Goal: Task Accomplishment & Management: Use online tool/utility

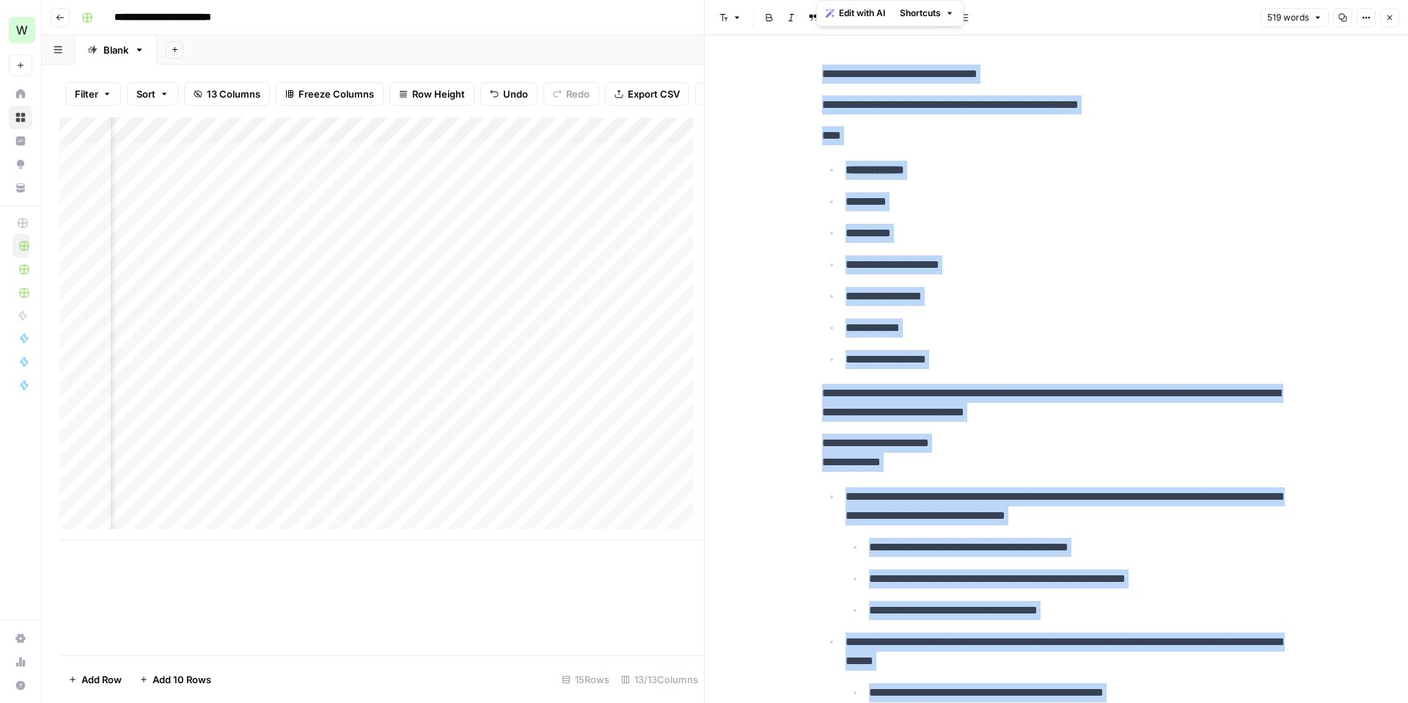
scroll to position [279, 0]
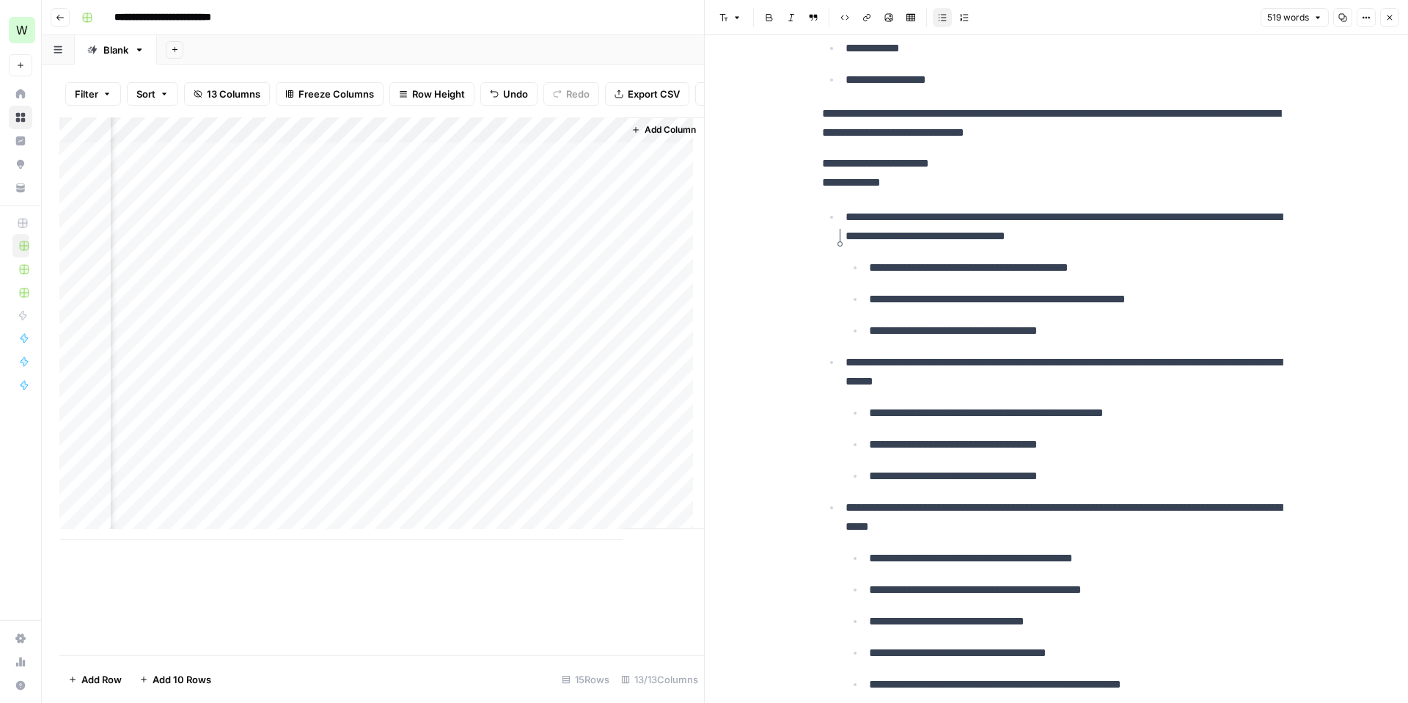
click at [588, 167] on div "Add Column" at bounding box center [381, 328] width 645 height 422
click at [496, 161] on div "Add Column" at bounding box center [381, 328] width 645 height 422
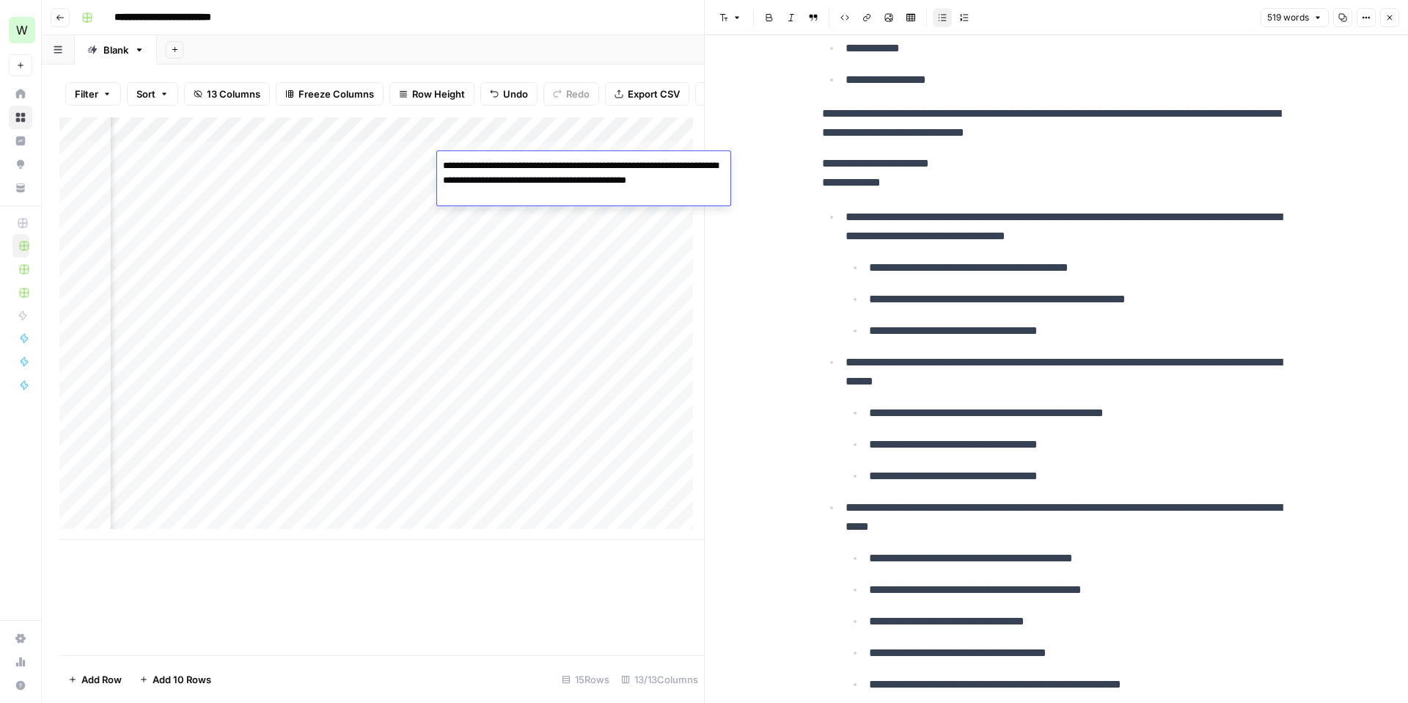
click at [496, 161] on textarea "**********" at bounding box center [583, 180] width 293 height 50
click at [516, 263] on div "Add Column" at bounding box center [381, 328] width 645 height 422
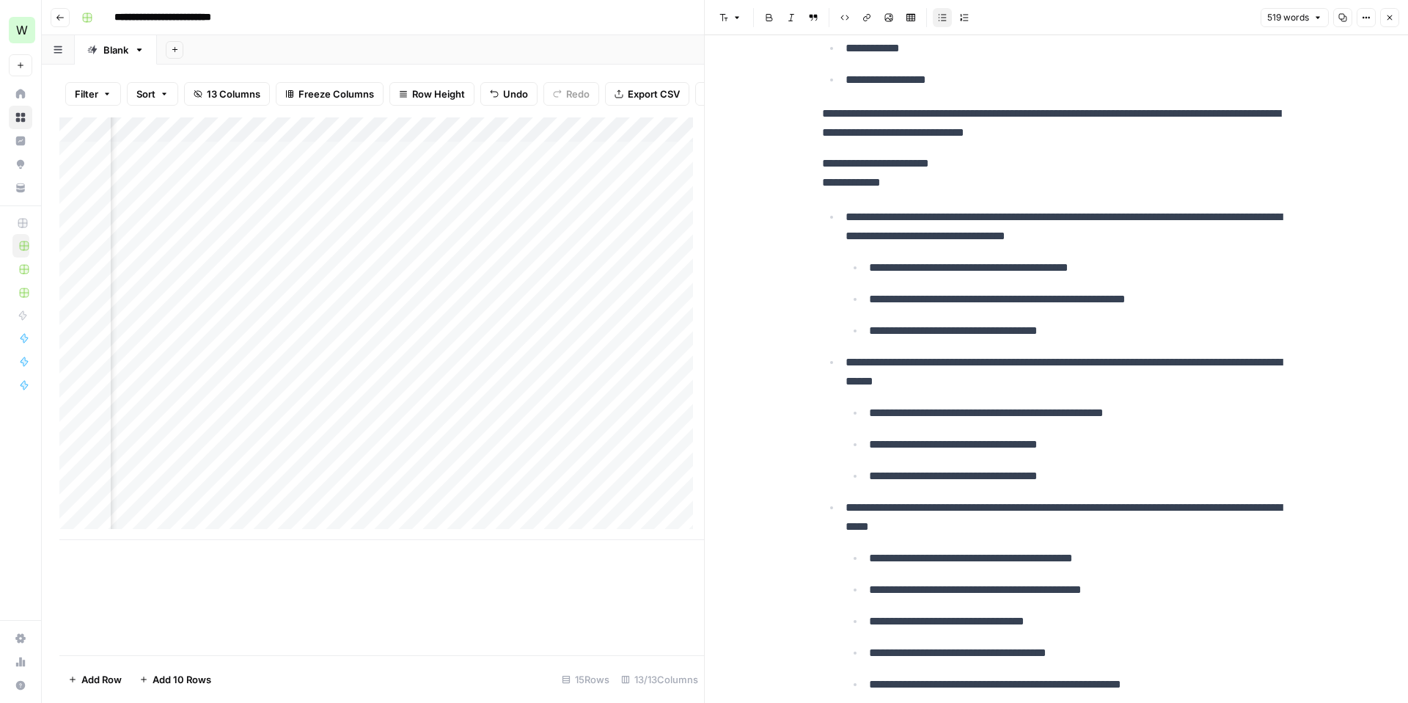
scroll to position [0, 766]
click at [469, 166] on div "Add Column" at bounding box center [381, 328] width 645 height 422
click at [509, 284] on div "Add Column" at bounding box center [381, 328] width 645 height 422
click at [461, 160] on div "Add Column" at bounding box center [381, 328] width 645 height 422
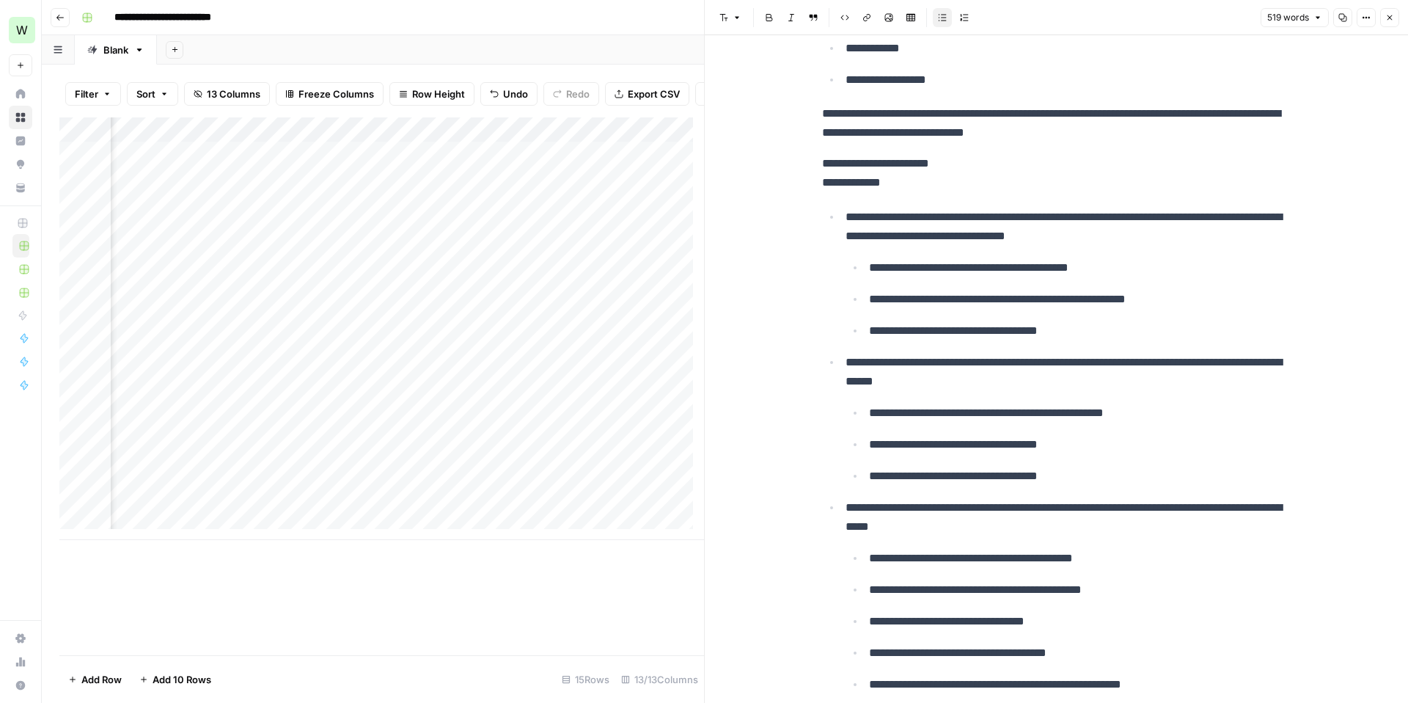
click at [429, 246] on div "Add Column" at bounding box center [381, 328] width 645 height 422
click at [445, 161] on div "Add Column" at bounding box center [381, 328] width 645 height 422
click at [511, 286] on div "Add Column" at bounding box center [381, 328] width 645 height 422
click at [444, 197] on div "Add Column" at bounding box center [381, 328] width 645 height 422
click at [1388, 11] on button "Close" at bounding box center [1389, 17] width 19 height 19
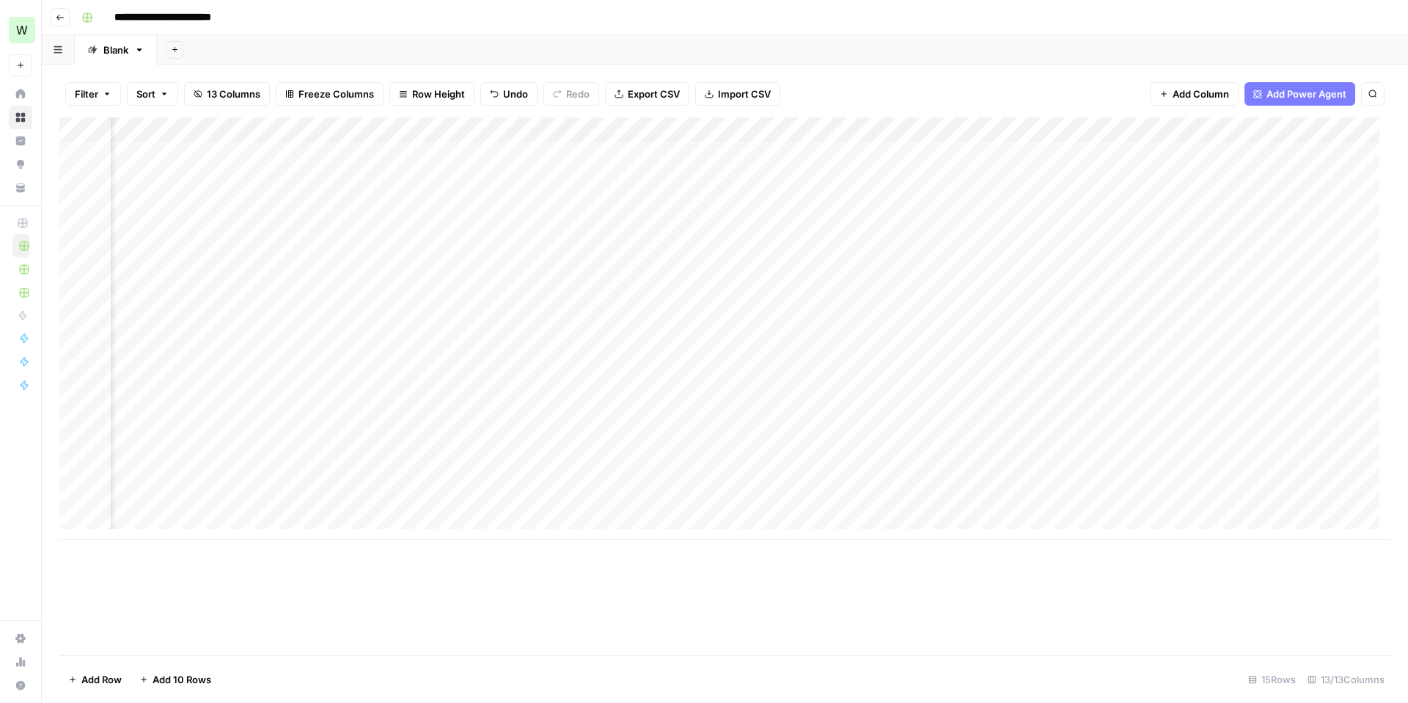
click at [446, 151] on div "Add Column" at bounding box center [724, 328] width 1331 height 422
click at [460, 246] on div "Add Column" at bounding box center [724, 328] width 1331 height 422
click at [452, 151] on div "Add Column" at bounding box center [724, 328] width 1331 height 422
click at [314, 159] on div "Add Column" at bounding box center [724, 328] width 1331 height 422
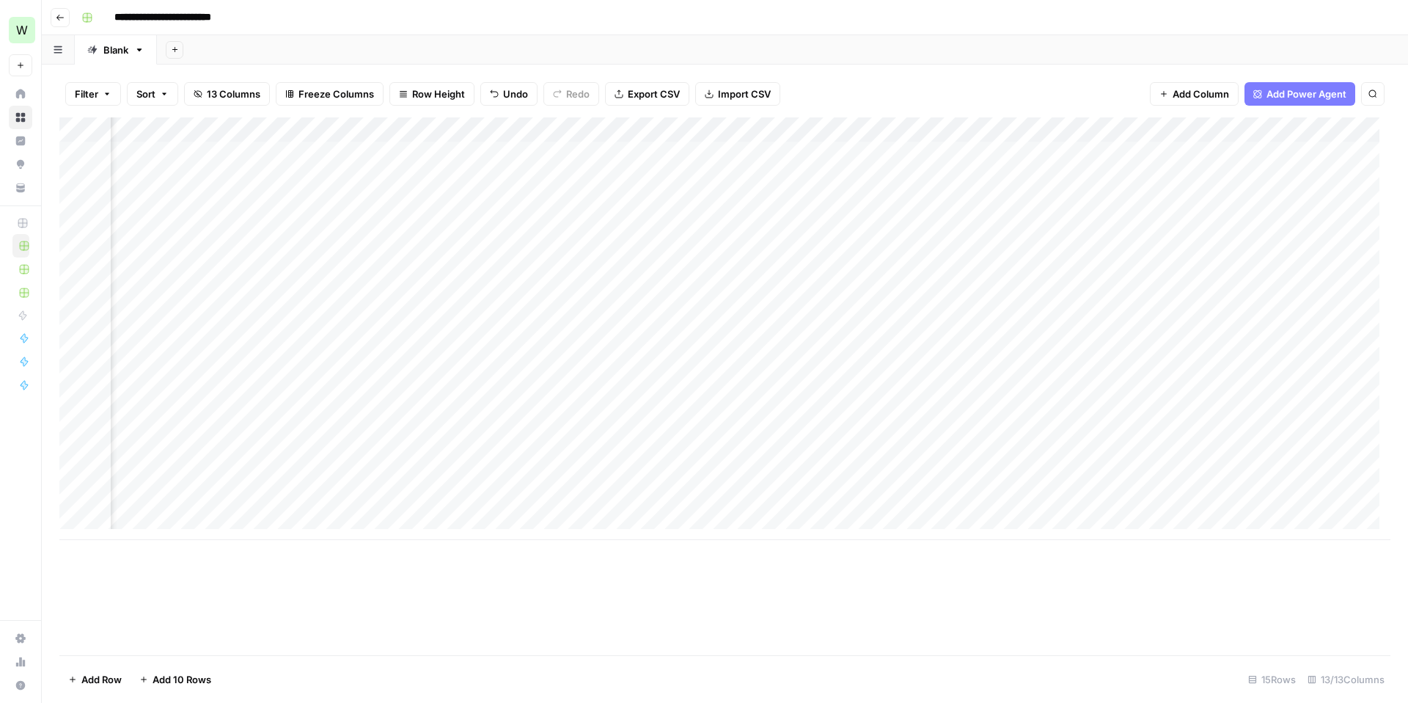
click at [314, 159] on div "Add Column" at bounding box center [724, 328] width 1331 height 422
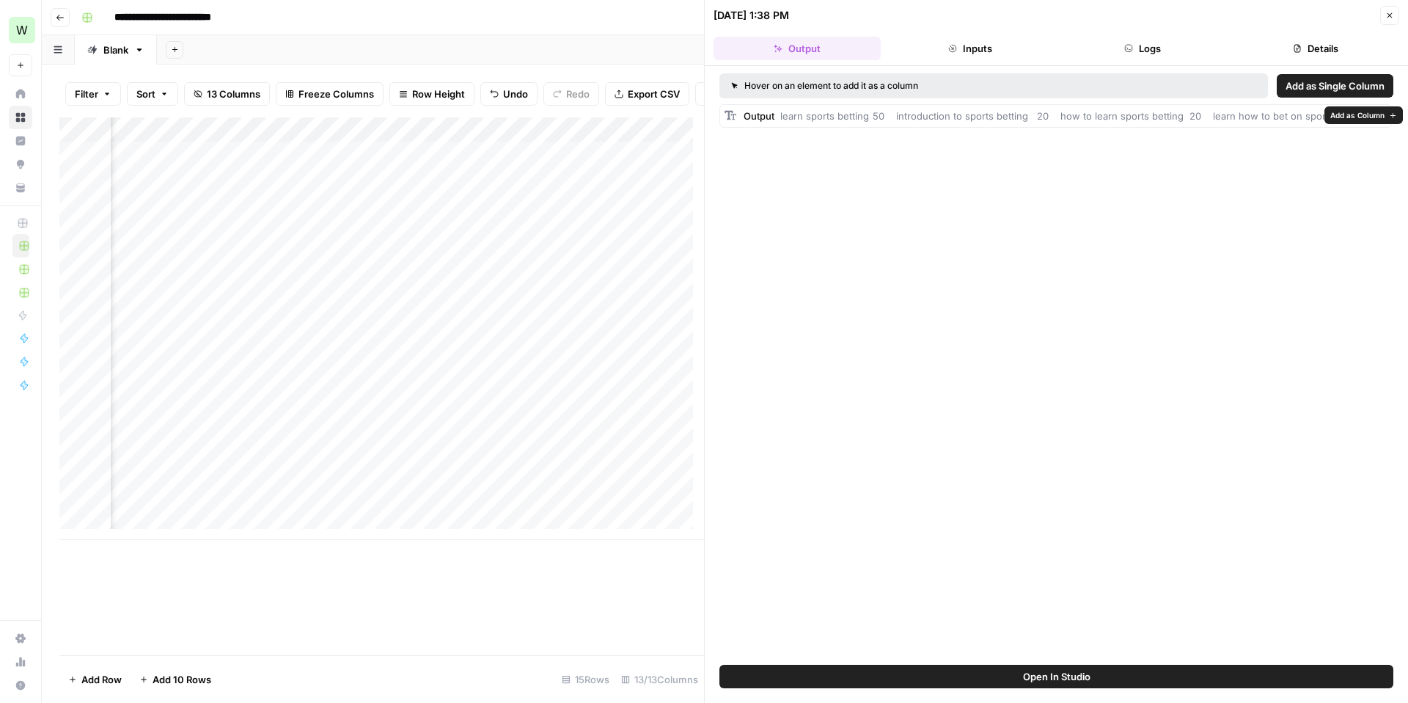
click at [904, 119] on span "learn sports betting 50 introduction to sports betting 20 how to learn sports b…" at bounding box center [1083, 116] width 607 height 12
drag, startPoint x: 979, startPoint y: 277, endPoint x: 577, endPoint y: 255, distance: 402.5
click at [979, 277] on div "Hover on an element to add it as a column Add as Single Column Output learn spo…" at bounding box center [1056, 365] width 703 height 599
drag, startPoint x: 1390, startPoint y: 22, endPoint x: 1363, endPoint y: 21, distance: 27.1
click at [1389, 21] on button "Close" at bounding box center [1389, 15] width 19 height 19
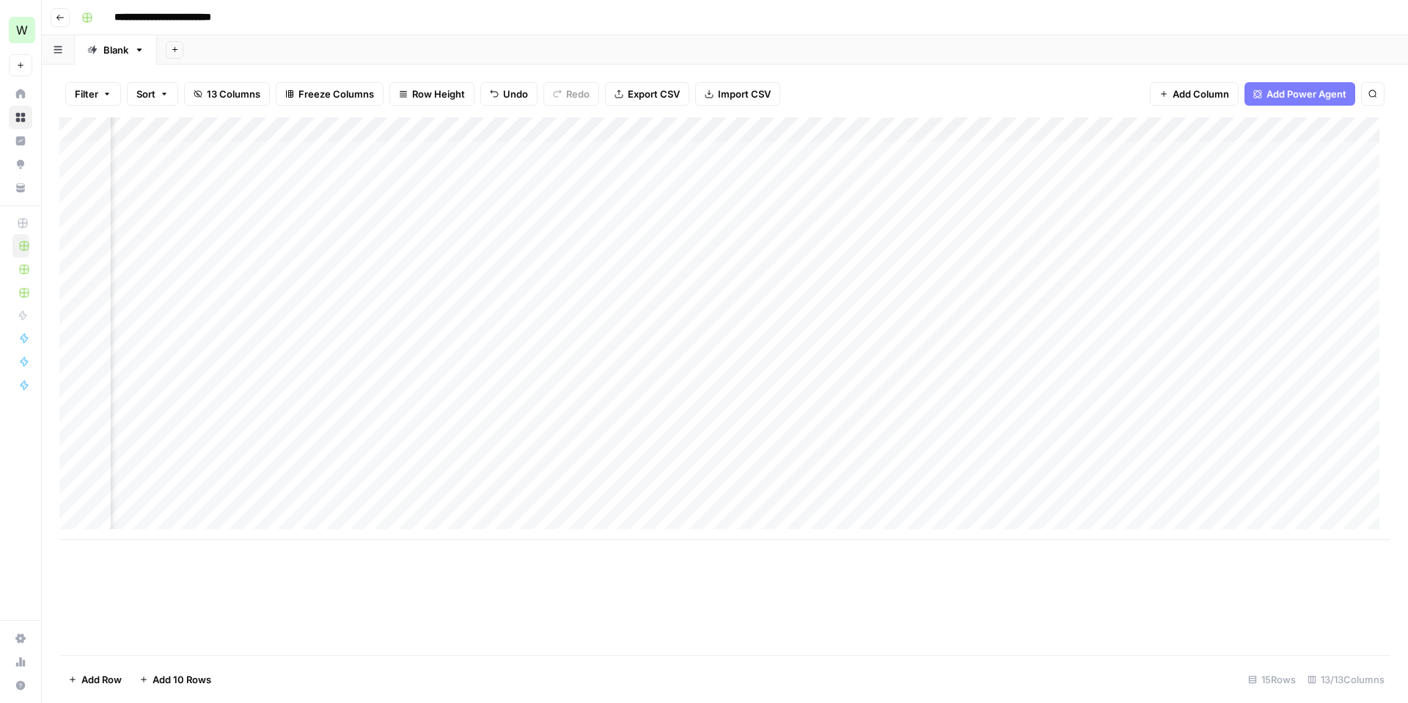
click at [467, 151] on div "Add Column" at bounding box center [724, 328] width 1331 height 422
click at [491, 247] on div "Add Column" at bounding box center [724, 328] width 1331 height 422
click at [445, 175] on div "Add Column" at bounding box center [724, 328] width 1331 height 422
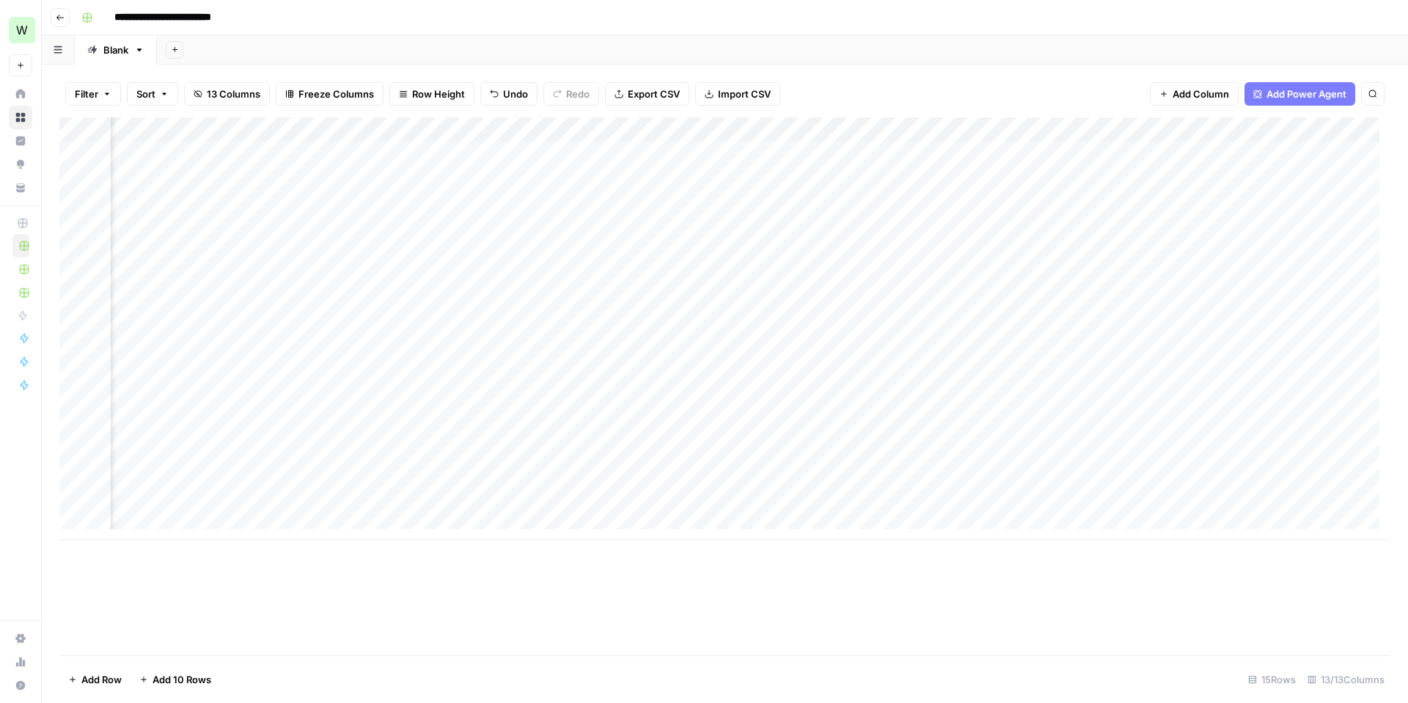
click at [472, 262] on div "Add Column" at bounding box center [724, 328] width 1331 height 422
click at [464, 205] on div "Add Column" at bounding box center [724, 328] width 1331 height 422
click at [458, 228] on div "Add Column" at bounding box center [724, 328] width 1331 height 422
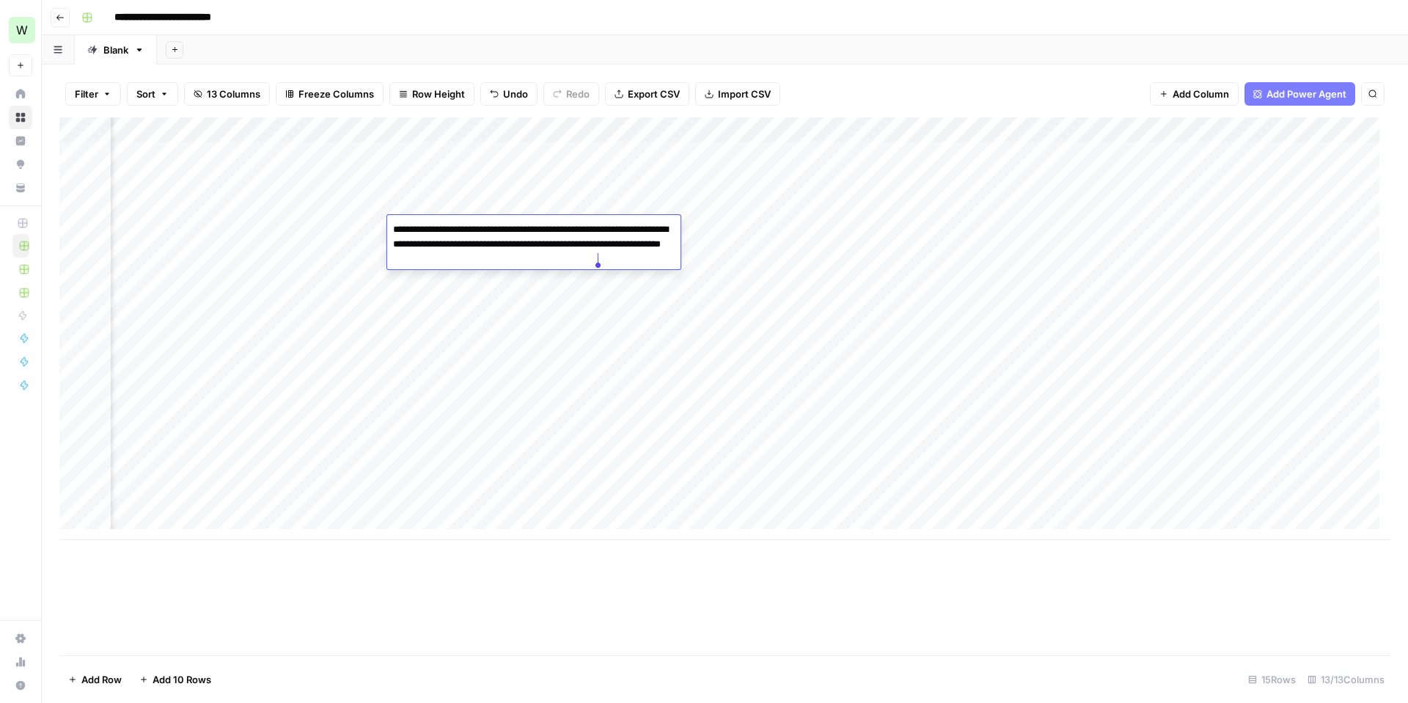
click at [461, 349] on div "Add Column" at bounding box center [724, 328] width 1331 height 422
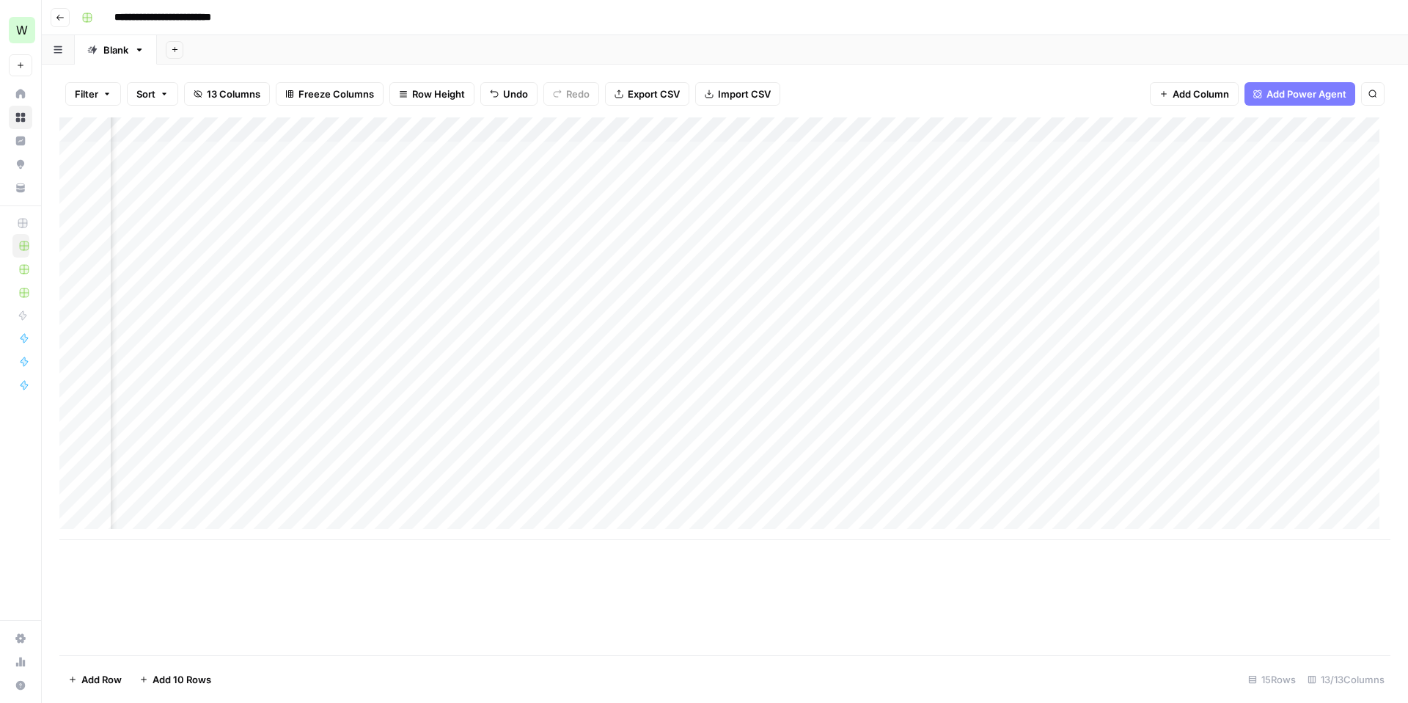
click at [440, 255] on div "Add Column" at bounding box center [724, 328] width 1331 height 422
click at [475, 378] on div "Add Column" at bounding box center [724, 328] width 1331 height 422
click at [442, 279] on div "Add Column" at bounding box center [724, 328] width 1331 height 422
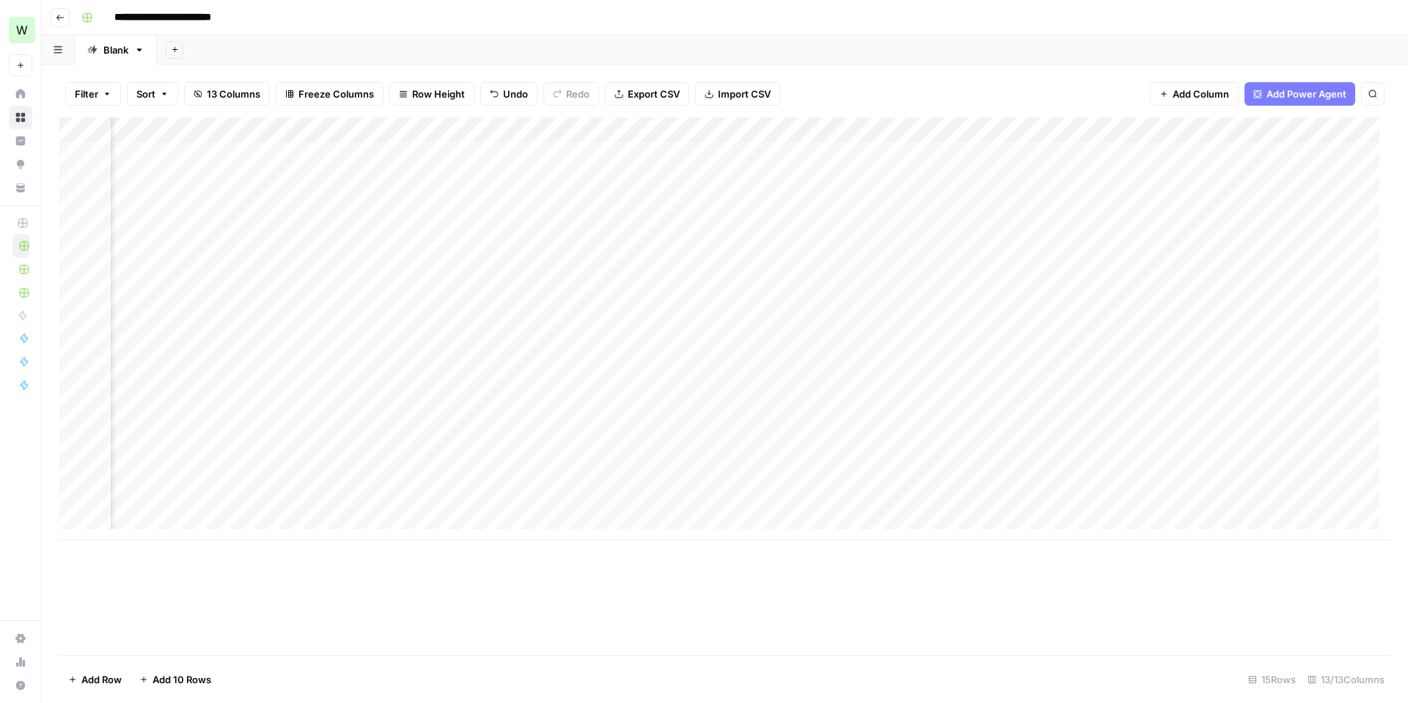
click at [461, 415] on div "Add Column" at bounding box center [724, 328] width 1331 height 422
click at [425, 299] on div "Add Column" at bounding box center [724, 328] width 1331 height 422
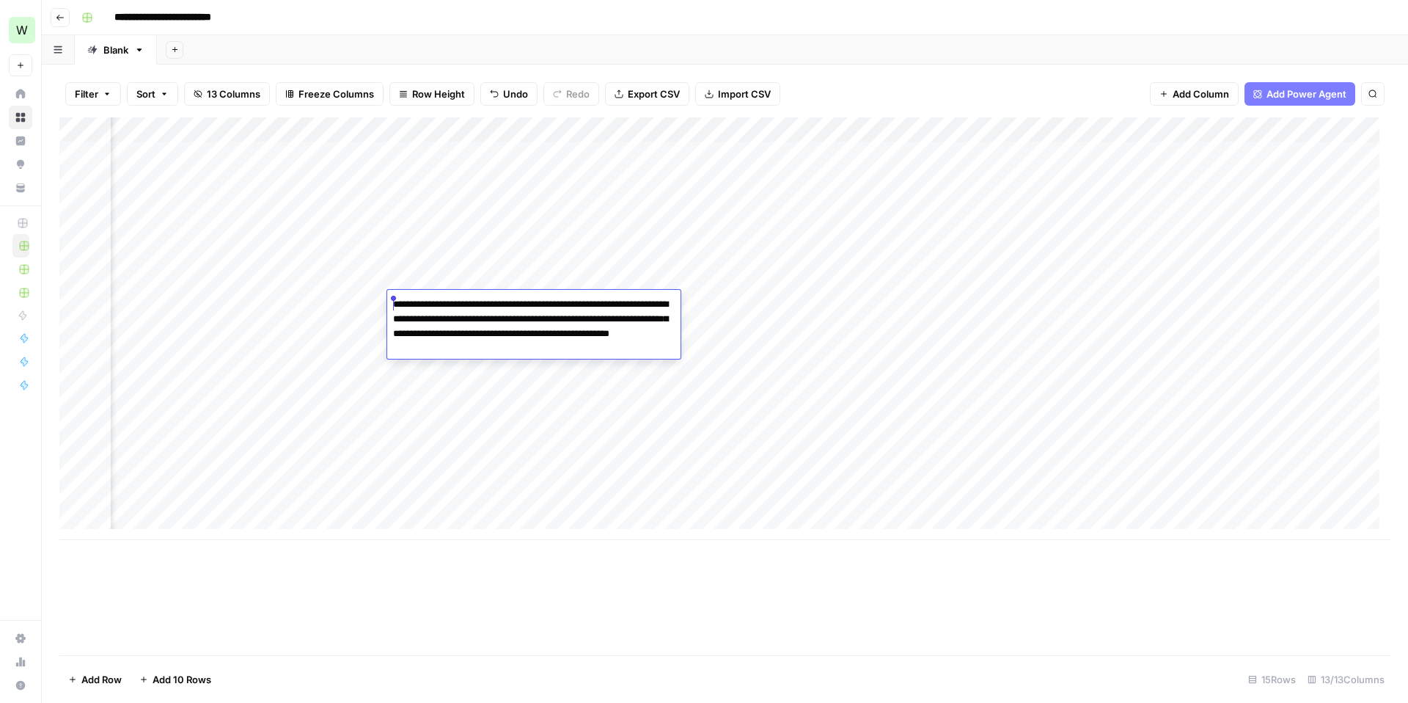
click at [483, 404] on div "Add Column" at bounding box center [724, 328] width 1331 height 422
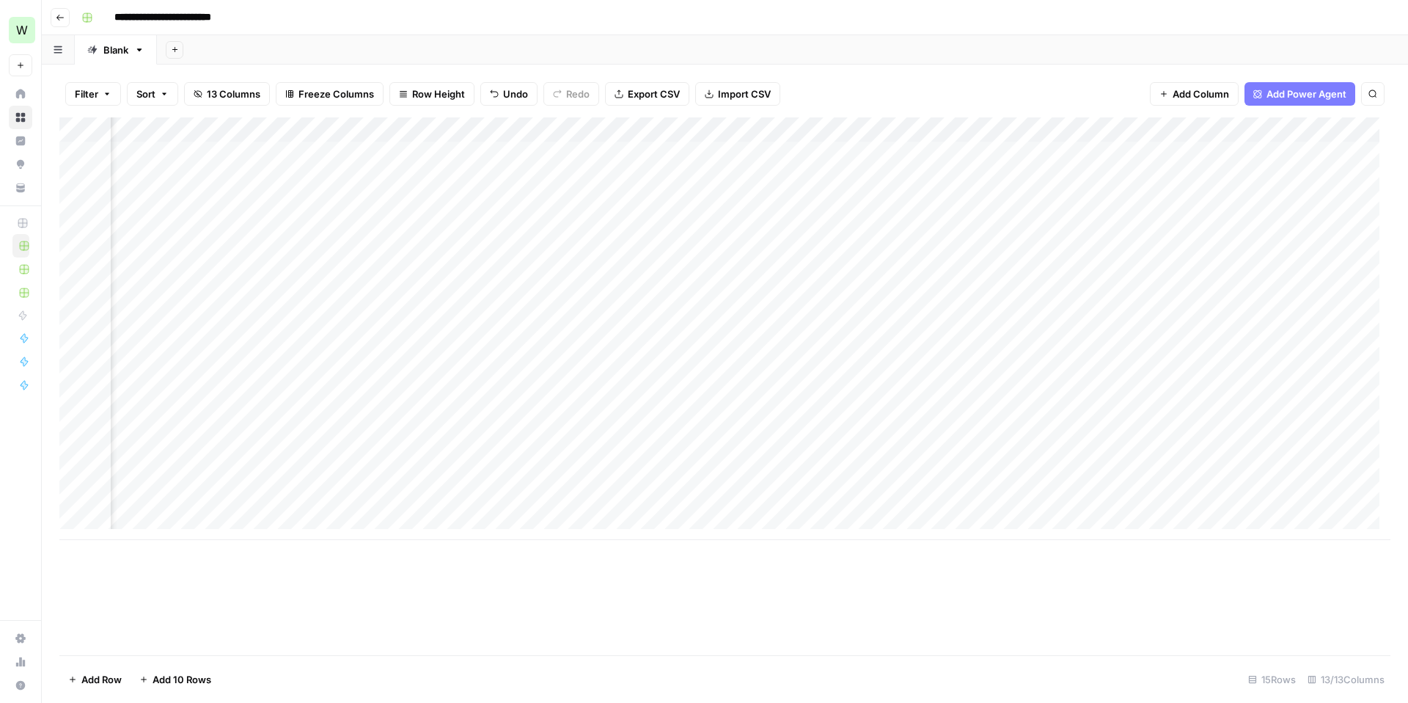
click at [460, 319] on div "Add Column" at bounding box center [724, 328] width 1331 height 422
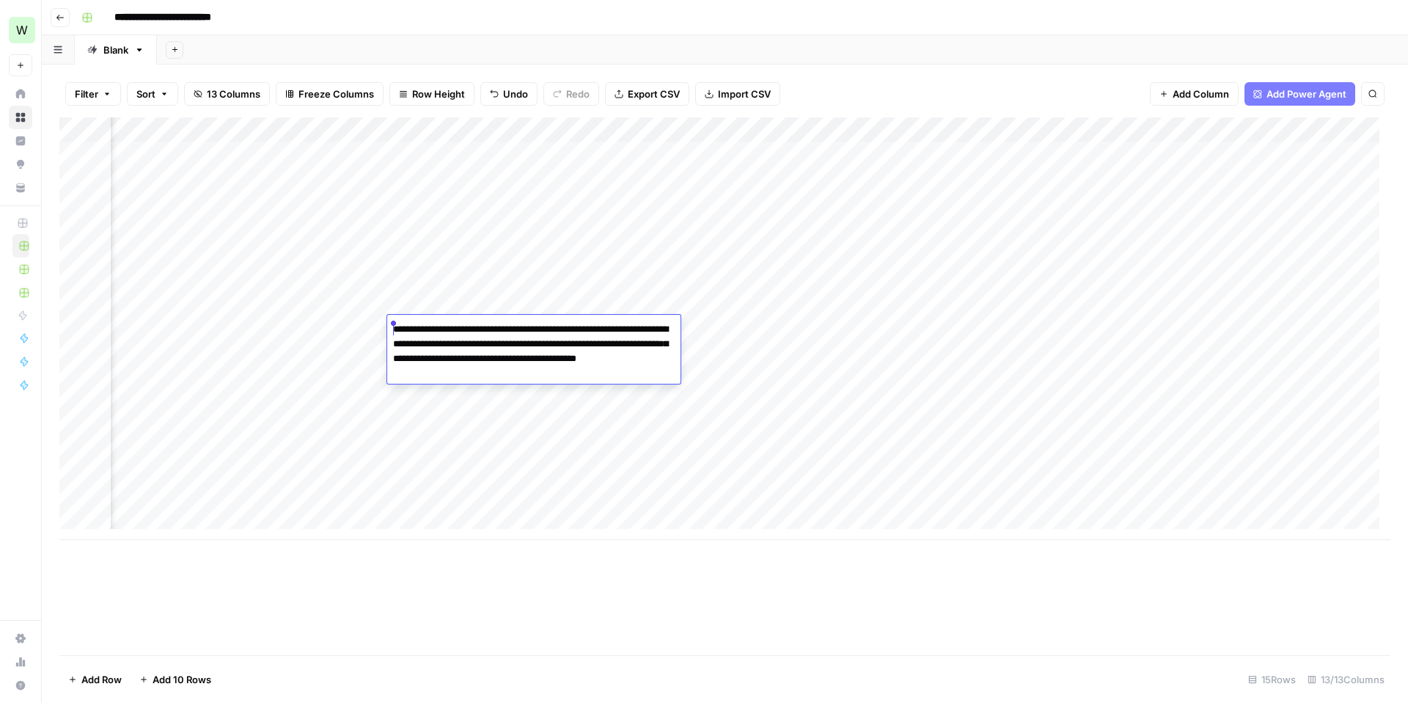
click at [433, 447] on div "Add Column" at bounding box center [724, 328] width 1331 height 422
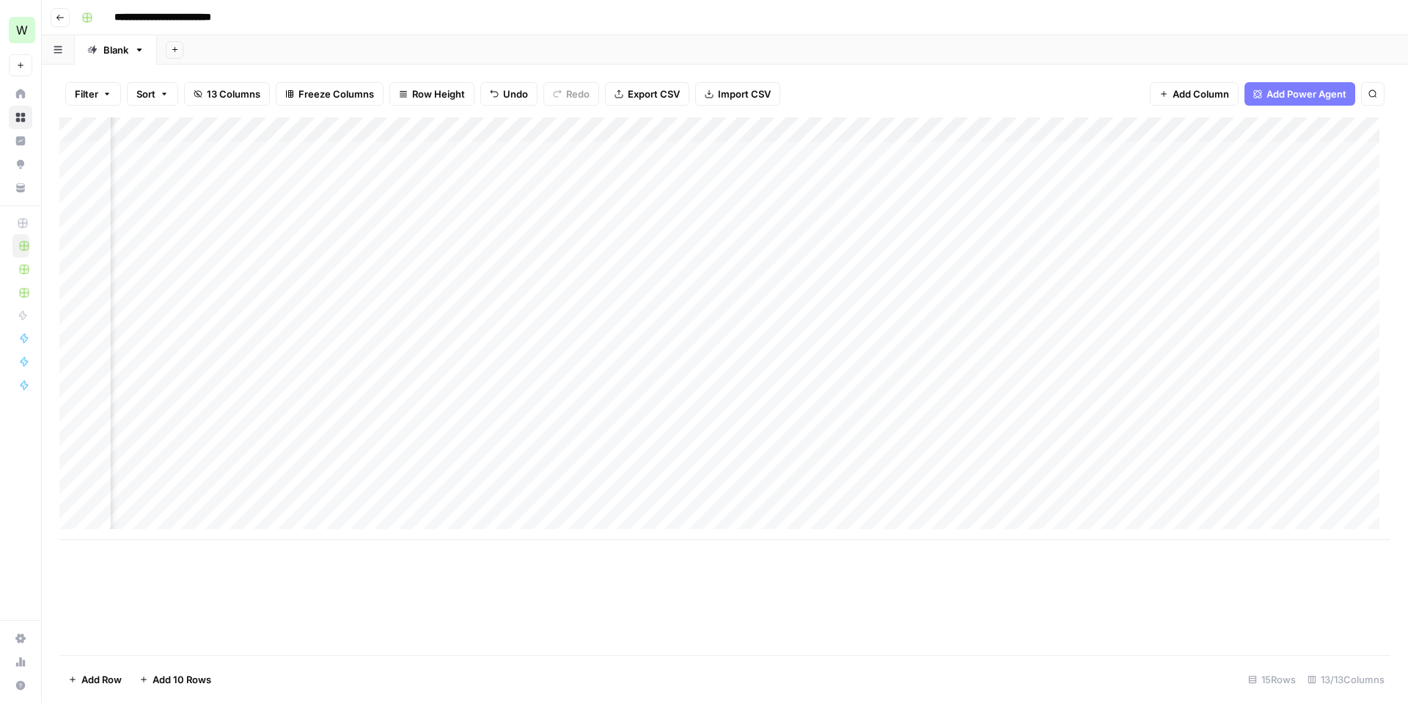
click at [459, 348] on div "Add Column" at bounding box center [724, 328] width 1331 height 422
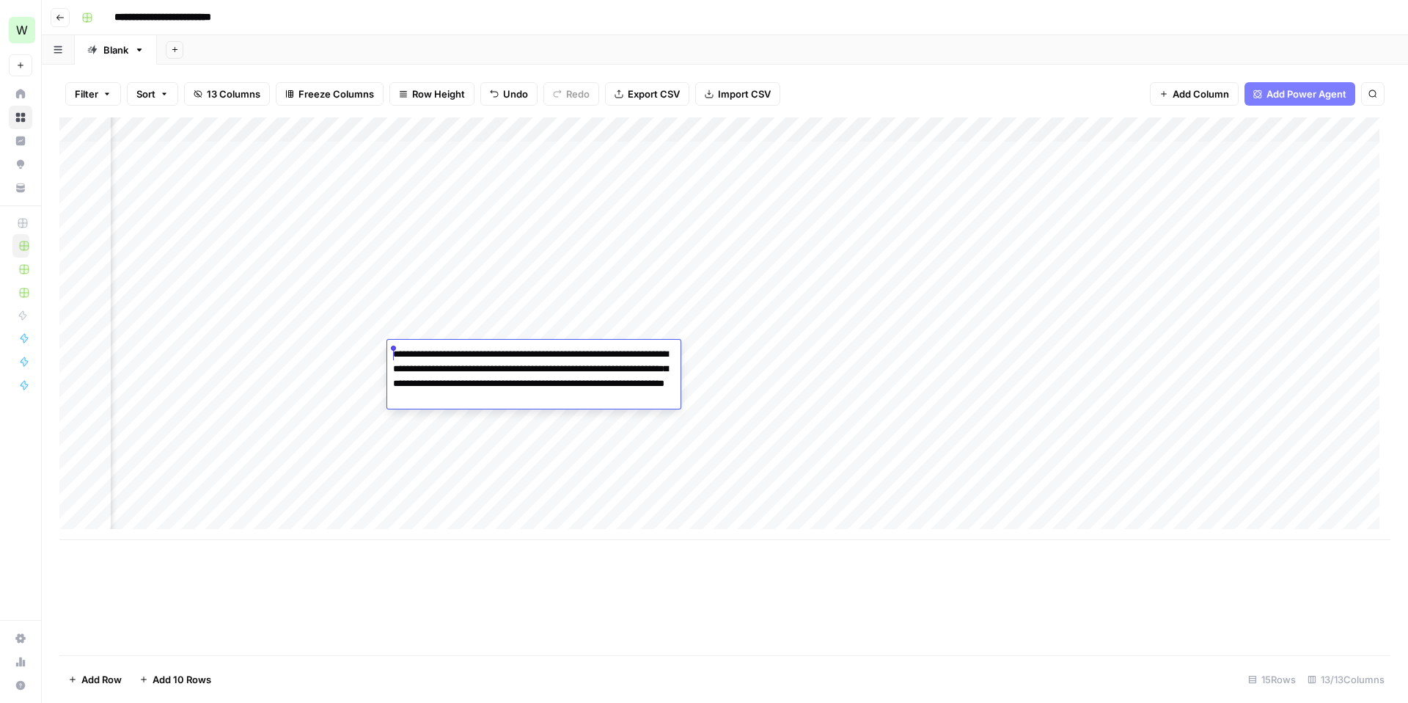
click at [465, 475] on div "Add Column" at bounding box center [724, 328] width 1331 height 422
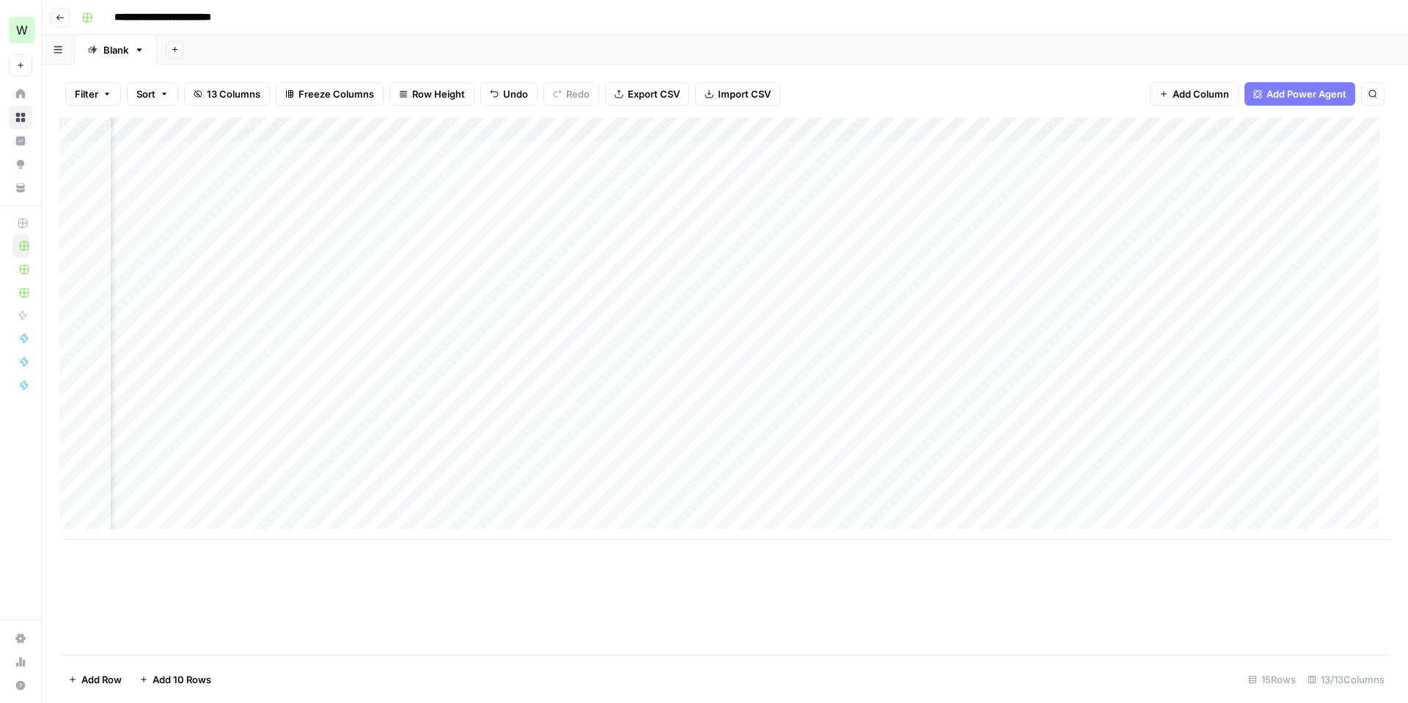
click at [436, 373] on div "Add Column" at bounding box center [724, 328] width 1331 height 422
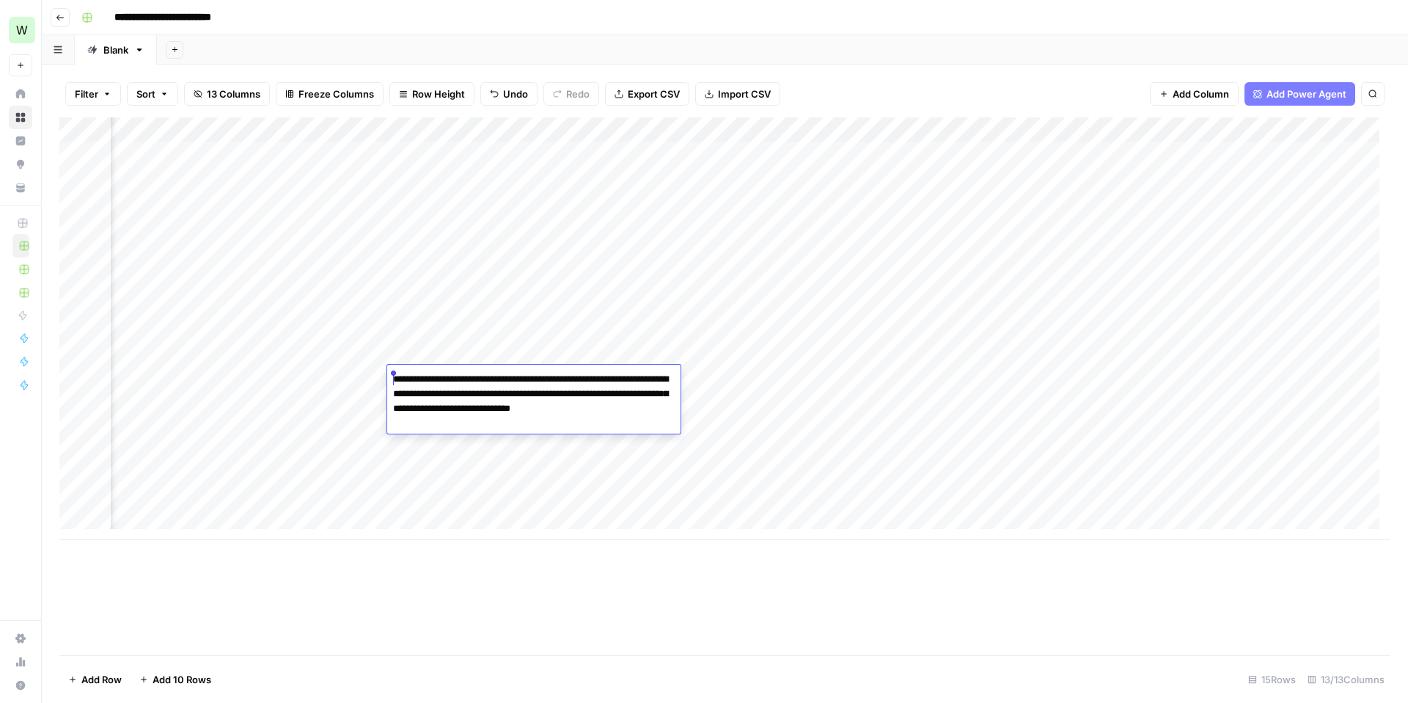
click at [450, 472] on div "Add Column" at bounding box center [724, 328] width 1331 height 422
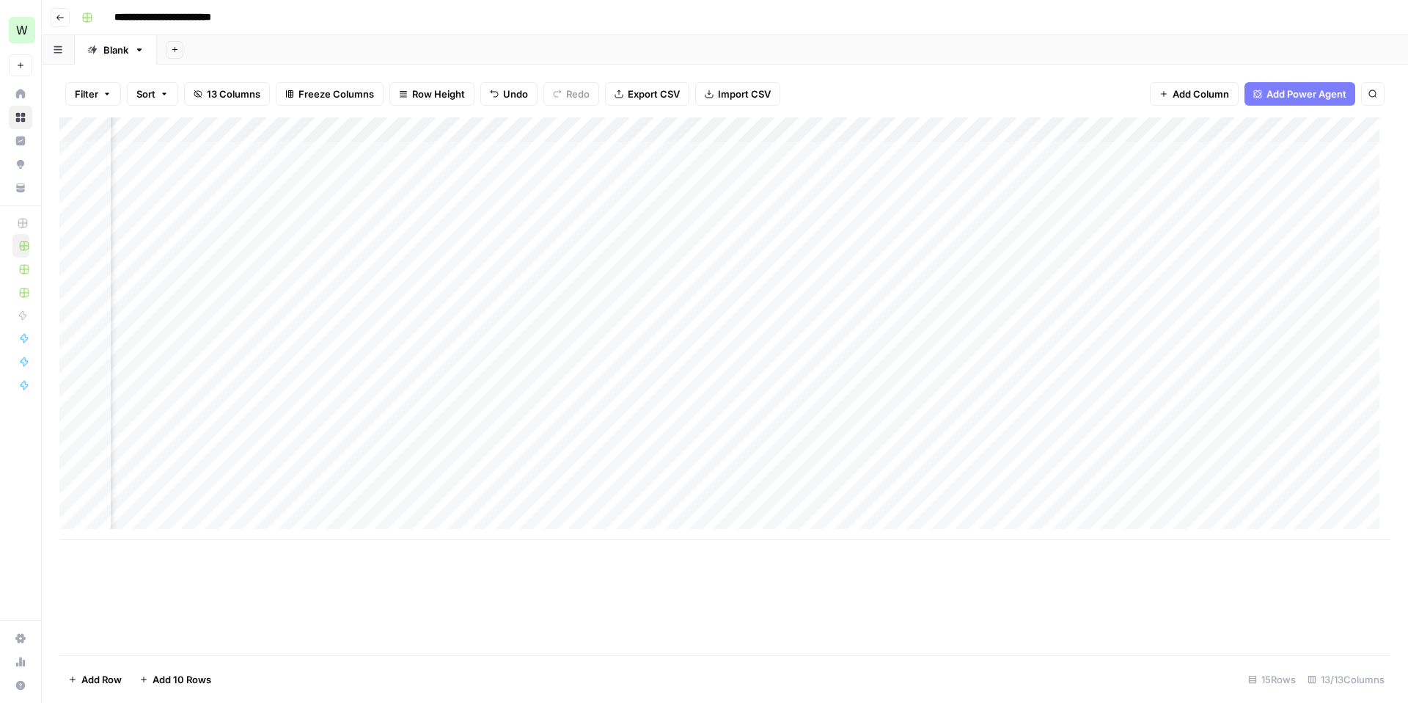
click at [430, 399] on div "Add Column" at bounding box center [724, 328] width 1331 height 422
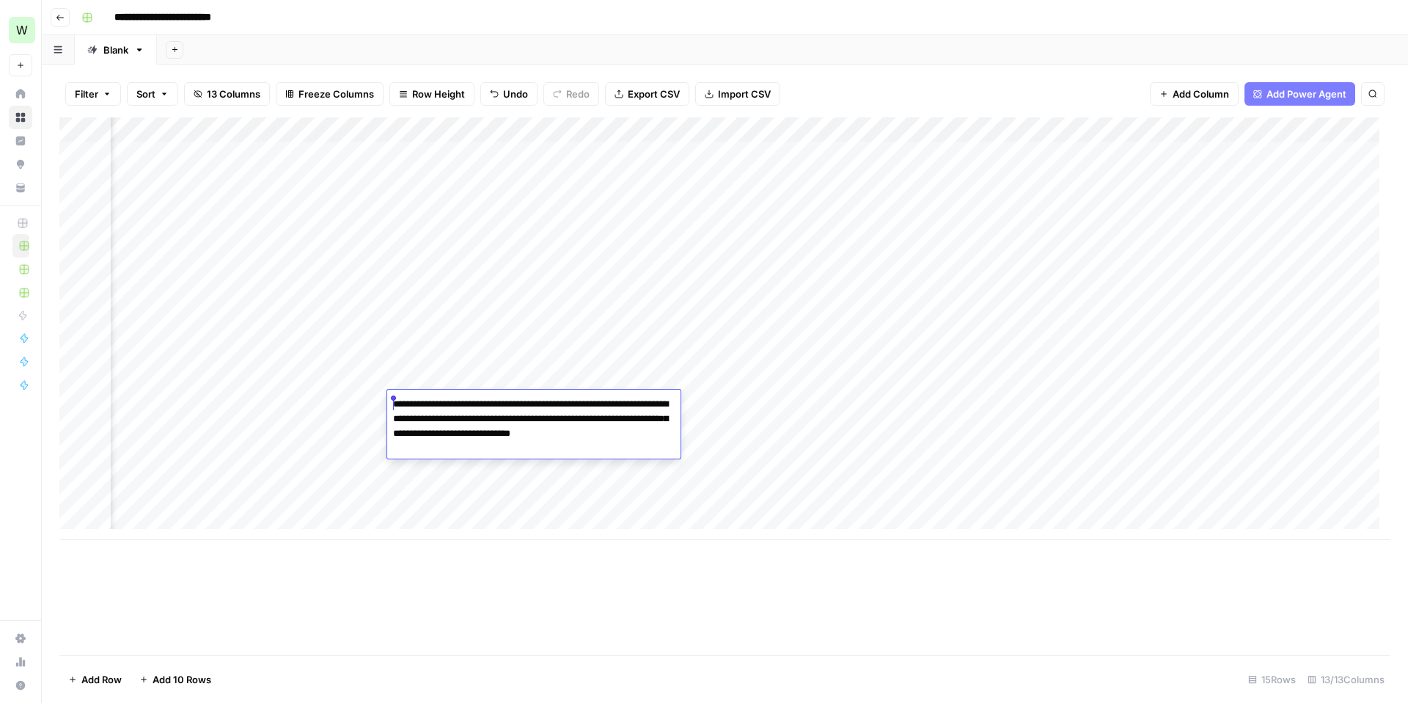
click at [487, 351] on div "Add Column" at bounding box center [724, 328] width 1331 height 422
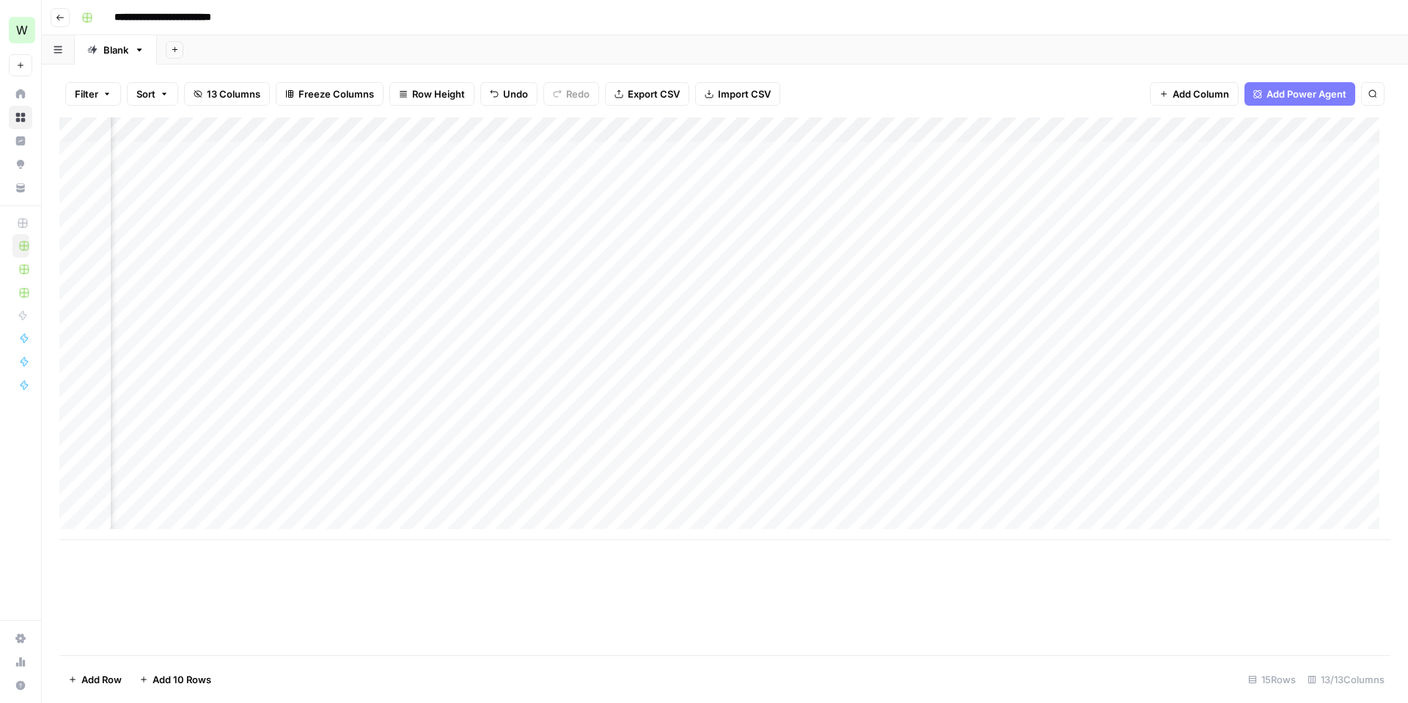
click at [445, 432] on div "Add Column" at bounding box center [724, 328] width 1331 height 422
click at [415, 356] on div "Add Column" at bounding box center [724, 328] width 1331 height 422
click at [430, 450] on div "Add Column" at bounding box center [724, 328] width 1331 height 422
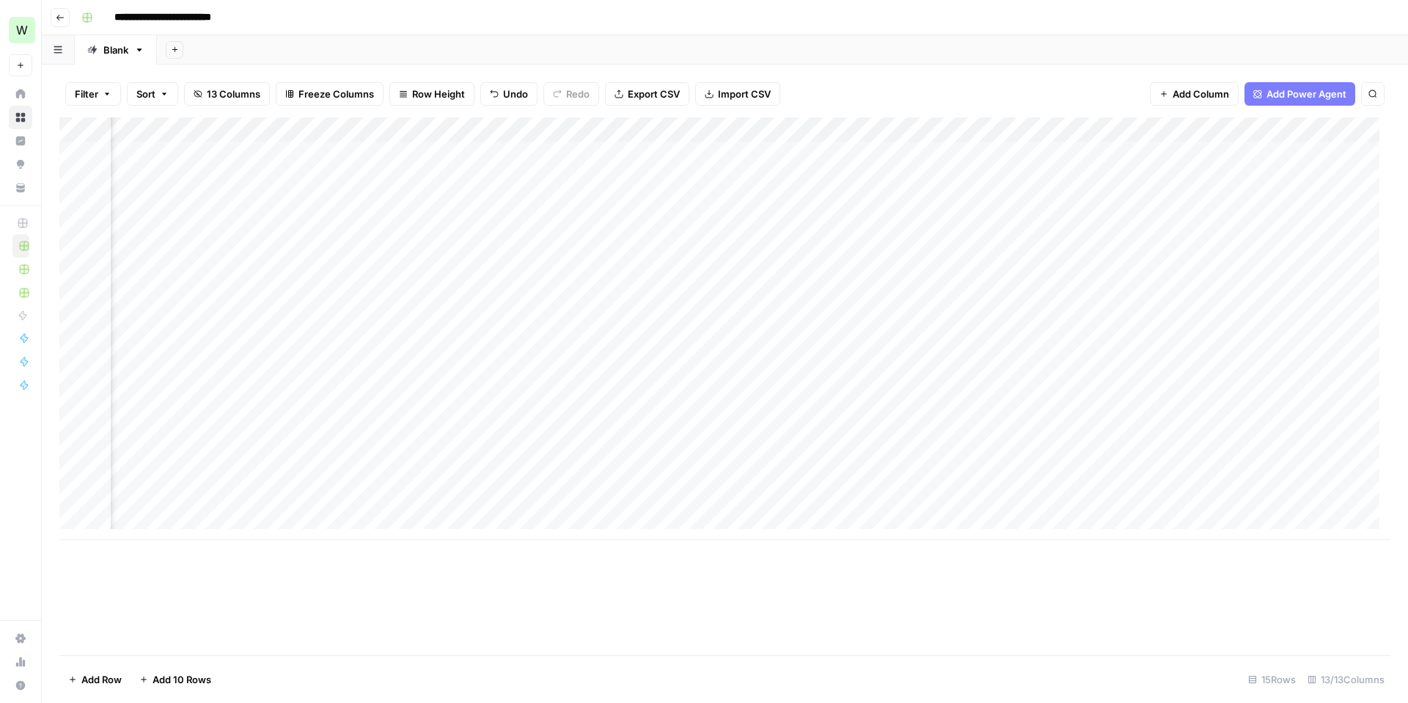
click at [447, 365] on div "Add Column" at bounding box center [724, 328] width 1331 height 422
click at [430, 479] on div "Add Column" at bounding box center [724, 328] width 1331 height 422
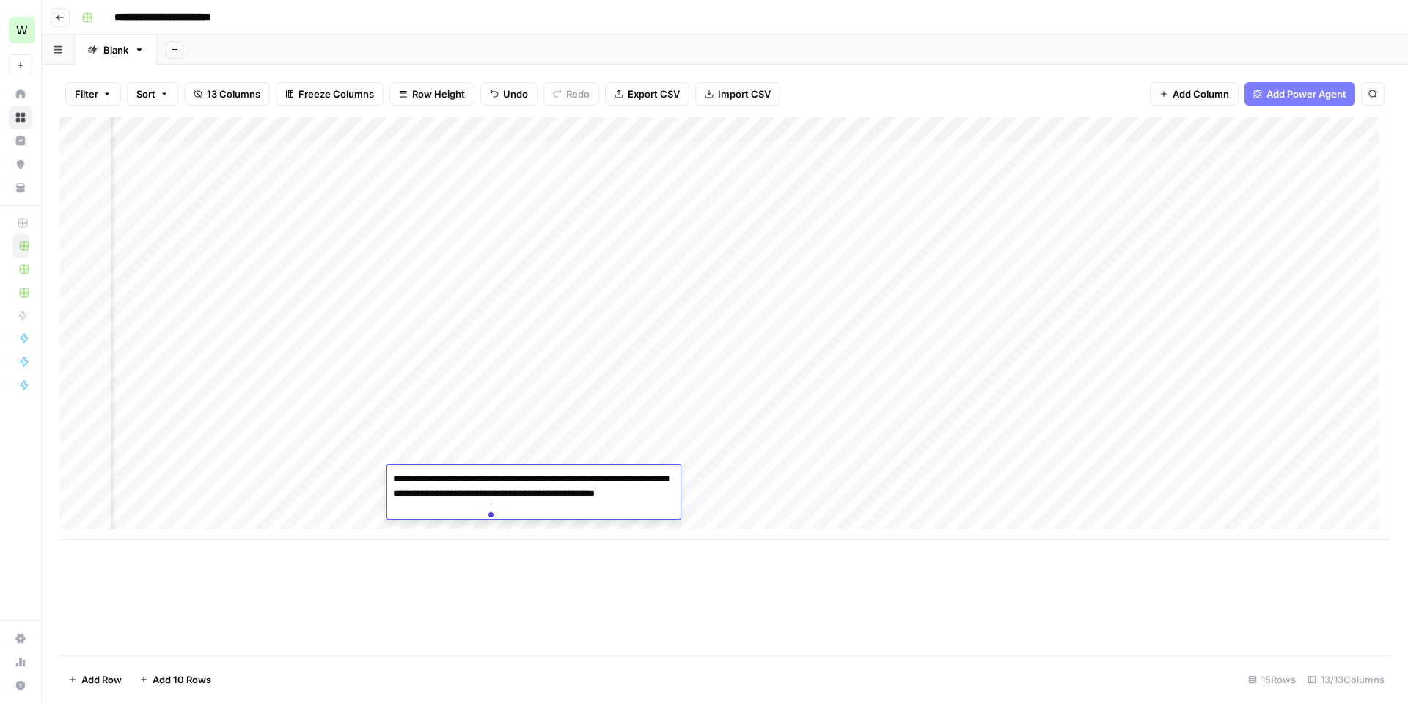
click at [477, 325] on div "Add Column" at bounding box center [724, 328] width 1331 height 422
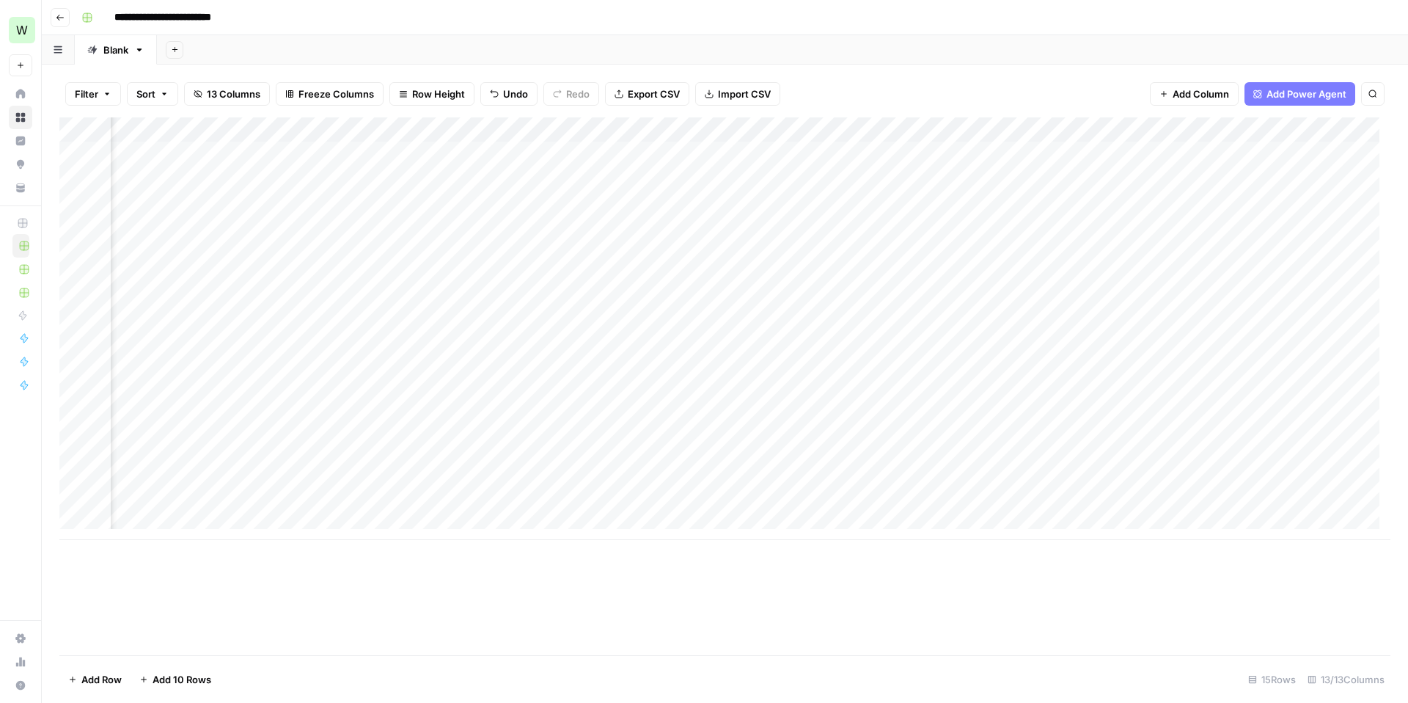
click at [482, 180] on div "Add Column" at bounding box center [724, 328] width 1331 height 422
click at [470, 209] on div "Add Column" at bounding box center [724, 328] width 1331 height 422
click at [466, 174] on div "Add Column" at bounding box center [724, 328] width 1331 height 422
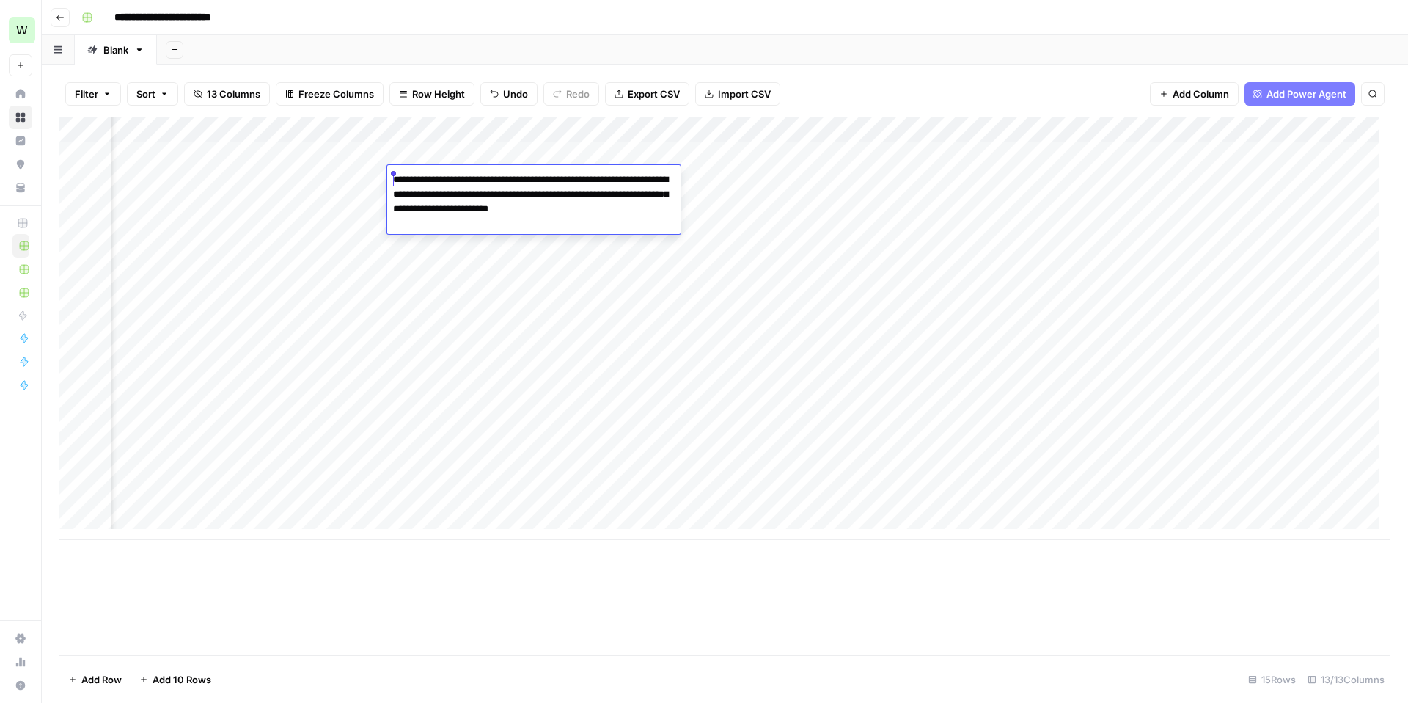
click at [436, 273] on div "Add Column" at bounding box center [724, 328] width 1331 height 422
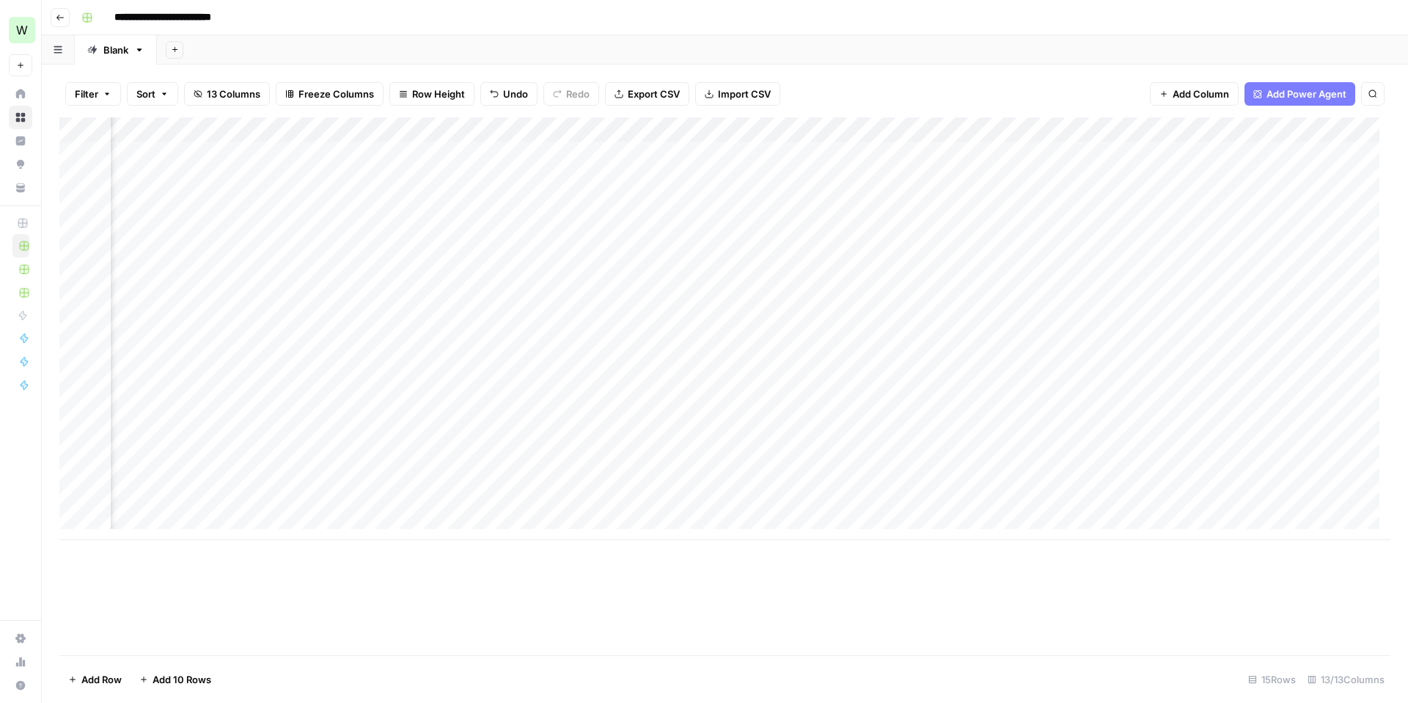
click at [453, 199] on div "Add Column" at bounding box center [724, 328] width 1331 height 422
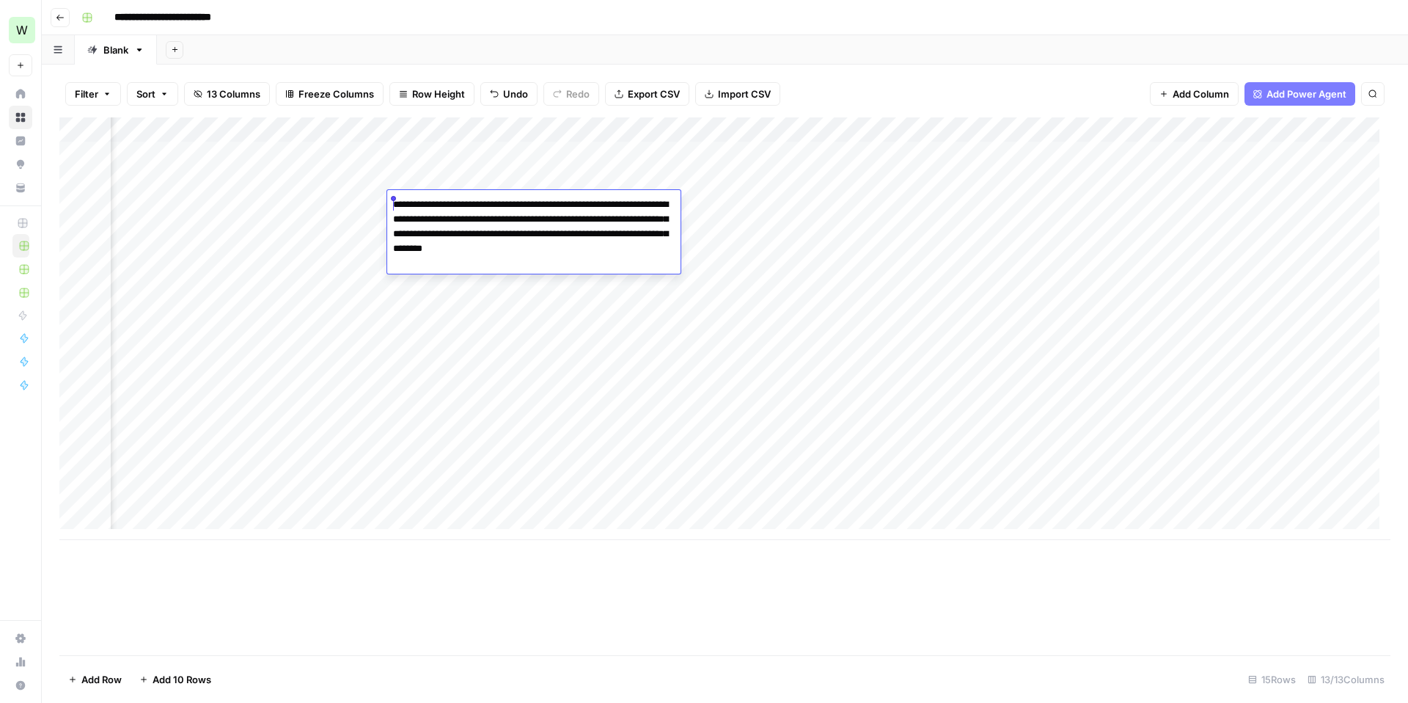
click at [430, 447] on div "Add Column" at bounding box center [724, 328] width 1331 height 422
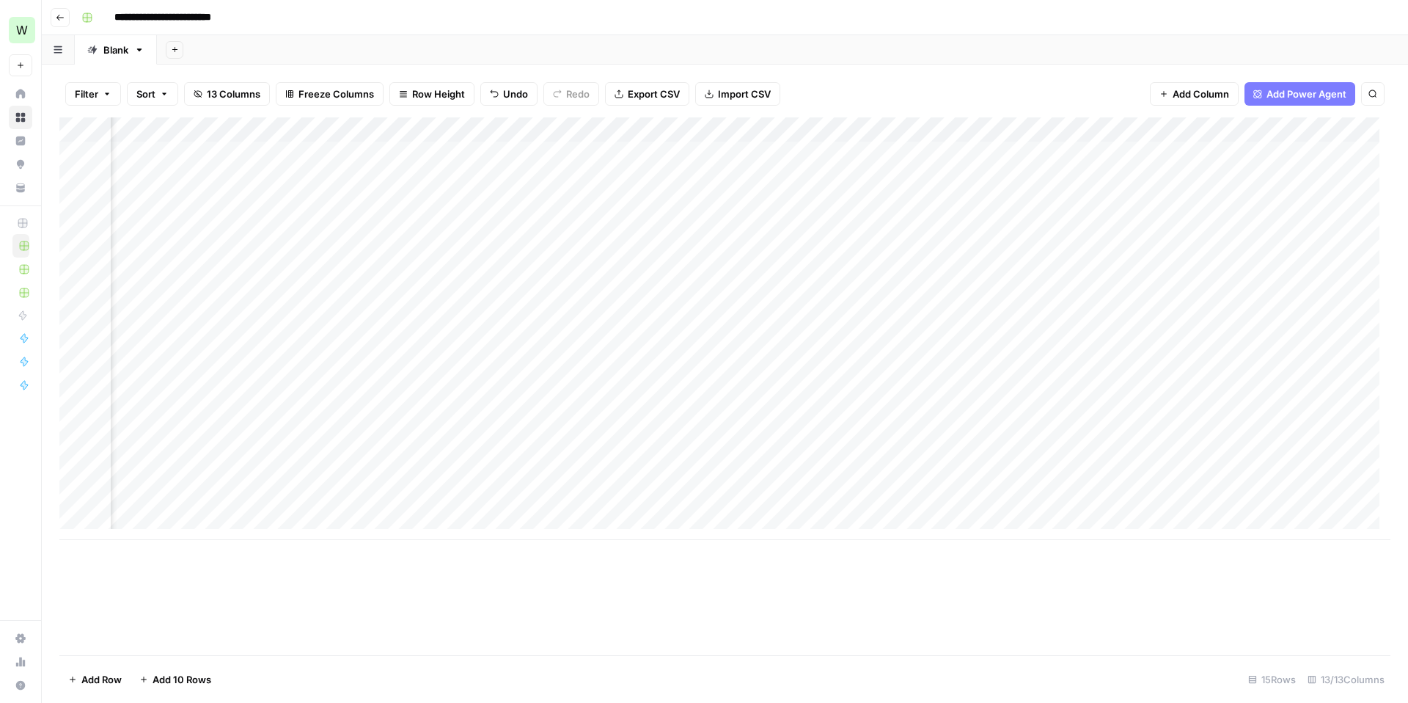
click at [460, 422] on div "Add Column" at bounding box center [724, 328] width 1331 height 422
